Goal: Task Accomplishment & Management: Manage account settings

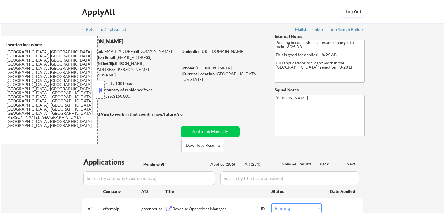
select select ""pending""
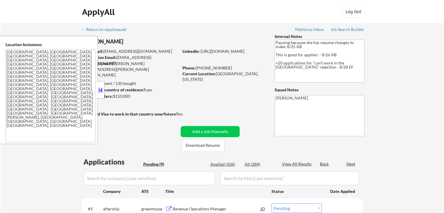
select select ""pending""
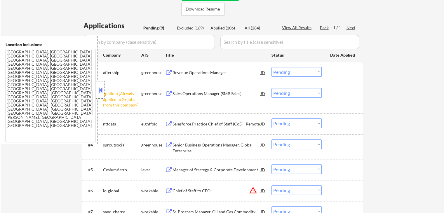
scroll to position [146, 0]
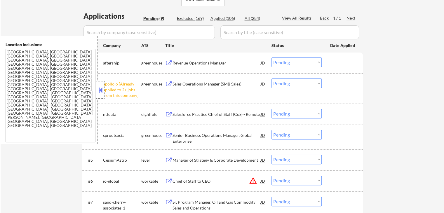
click at [305, 88] on select "Choose an option... Pending Applied Excluded (Questions) Excluded (Expired) Exc…" at bounding box center [296, 84] width 50 height 10
click at [271, 79] on select "Choose an option... Pending Applied Excluded (Questions) Excluded (Expired) Exc…" at bounding box center [296, 84] width 50 height 10
click at [175, 64] on div "Revenue Operations Manager" at bounding box center [216, 63] width 88 height 6
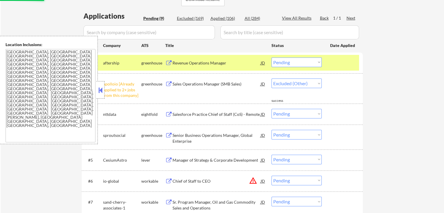
select select ""pending""
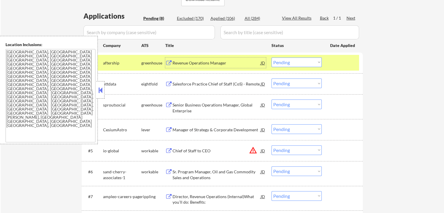
click at [262, 62] on div "JD" at bounding box center [263, 62] width 6 height 11
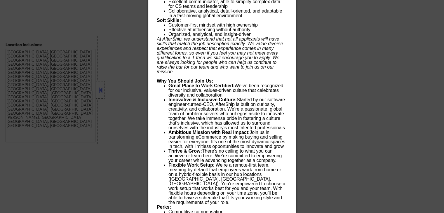
scroll to position [671, 0]
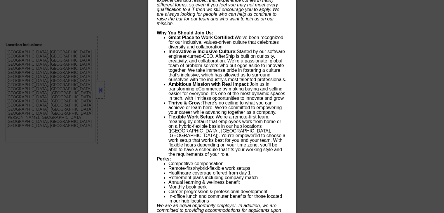
click at [315, 82] on div at bounding box center [222, 106] width 444 height 213
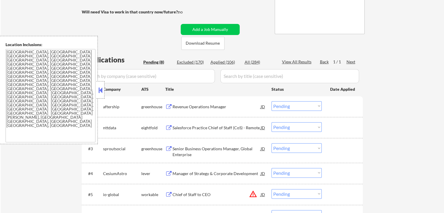
scroll to position [131, 0]
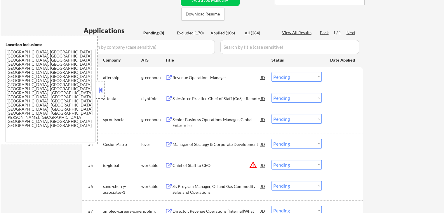
click at [288, 76] on select "Choose an option... Pending Applied Excluded (Questions) Excluded (Expired) Exc…" at bounding box center [296, 77] width 50 height 10
click at [271, 72] on select "Choose an option... Pending Applied Excluded (Questions) Excluded (Expired) Exc…" at bounding box center [296, 77] width 50 height 10
select select ""pending""
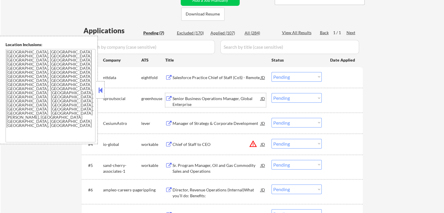
click at [179, 97] on div "Senior Business Operations Manager, Global Enterprise" at bounding box center [216, 101] width 88 height 11
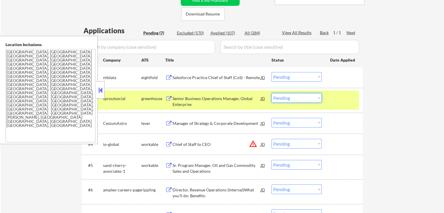
click at [288, 99] on select "Choose an option... Pending Applied Excluded (Questions) Excluded (Expired) Exc…" at bounding box center [296, 98] width 50 height 10
click at [271, 93] on select "Choose an option... Pending Applied Excluded (Questions) Excluded (Expired) Exc…" at bounding box center [296, 98] width 50 height 10
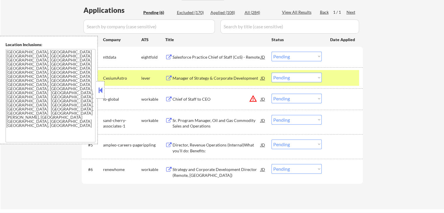
scroll to position [161, 0]
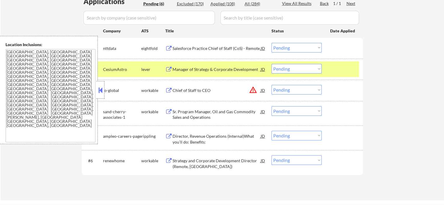
click at [197, 69] on div "Manager of Strategy & Corporate Development" at bounding box center [216, 70] width 88 height 6
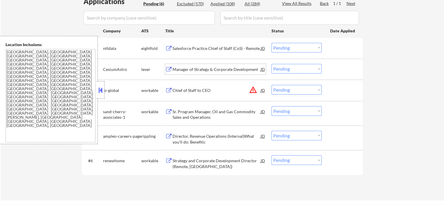
click at [294, 68] on select "Choose an option... Pending Applied Excluded (Questions) Excluded (Expired) Exc…" at bounding box center [296, 69] width 50 height 10
click at [271, 64] on select "Choose an option... Pending Applied Excluded (Questions) Excluded (Expired) Exc…" at bounding box center [296, 69] width 50 height 10
select select ""pending""
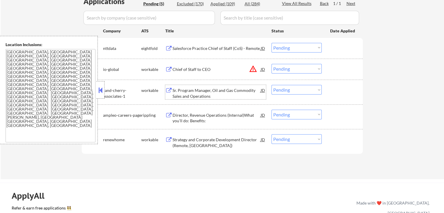
click at [184, 95] on div "Sr. Program Manager, Oil and Gas Commodity Sales and Operations" at bounding box center [216, 93] width 88 height 11
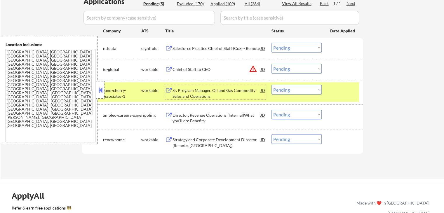
click at [289, 92] on select "Choose an option... Pending Applied Excluded (Questions) Excluded (Expired) Exc…" at bounding box center [296, 90] width 50 height 10
click at [271, 85] on select "Choose an option... Pending Applied Excluded (Questions) Excluded (Expired) Exc…" at bounding box center [296, 90] width 50 height 10
select select ""pending""
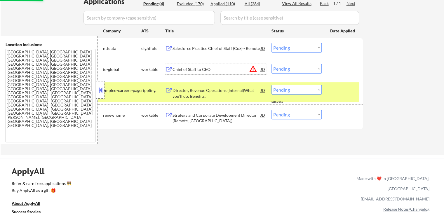
click at [183, 67] on div "Chief of Staff to CEO" at bounding box center [216, 70] width 88 height 6
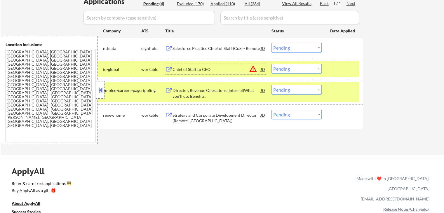
click at [285, 71] on select "Choose an option... Pending Applied Excluded (Questions) Excluded (Expired) Exc…" at bounding box center [296, 69] width 50 height 10
click at [271, 64] on select "Choose an option... Pending Applied Excluded (Questions) Excluded (Expired) Exc…" at bounding box center [296, 69] width 50 height 10
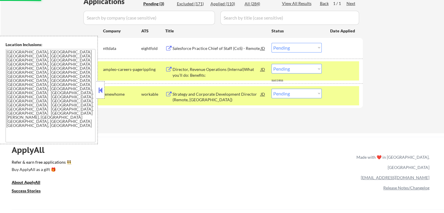
click at [187, 72] on div "Director, Revenue Operations (Internal)What you’ll do: Benefits:" at bounding box center [216, 72] width 88 height 11
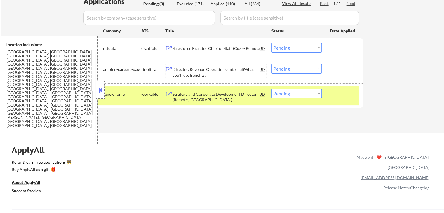
click at [297, 68] on select "Choose an option... Pending Applied Excluded (Questions) Excluded (Expired) Exc…" at bounding box center [296, 69] width 50 height 10
click at [271, 64] on select "Choose an option... Pending Applied Excluded (Questions) Excluded (Expired) Exc…" at bounding box center [296, 69] width 50 height 10
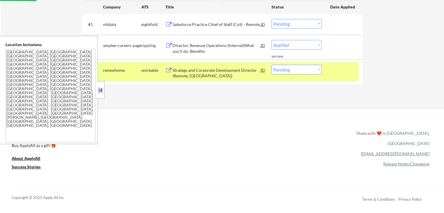
scroll to position [219, 0]
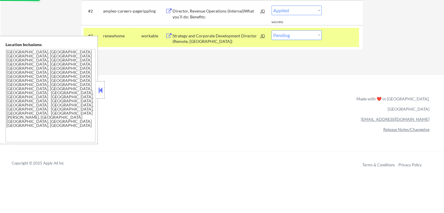
select select ""pending""
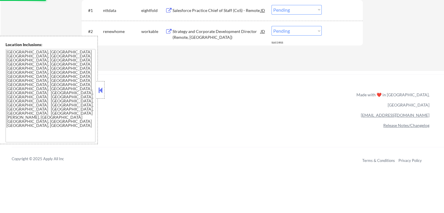
scroll to position [190, 0]
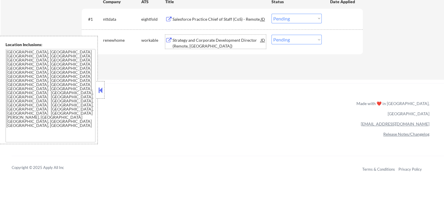
click at [182, 41] on div "Strategy and Corporate Development Director (Remote, [GEOGRAPHIC_DATA])" at bounding box center [216, 42] width 88 height 11
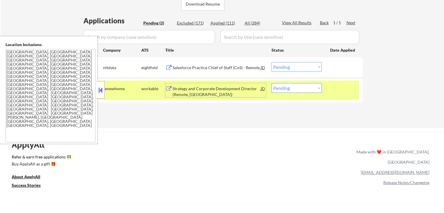
scroll to position [102, 0]
